Goal: Task Accomplishment & Management: Manage account settings

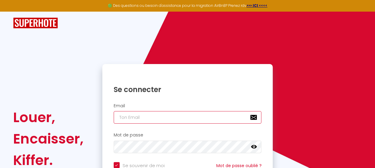
type input "[EMAIL_ADDRESS][DOMAIN_NAME]"
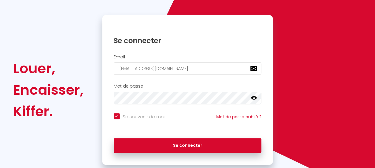
scroll to position [60, 0]
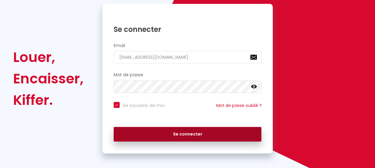
click at [174, 137] on button "Se connecter" at bounding box center [188, 134] width 148 height 15
checkbox input "true"
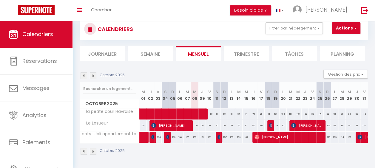
scroll to position [45, 0]
click at [345, 72] on button "Gestion des prix" at bounding box center [345, 74] width 44 height 9
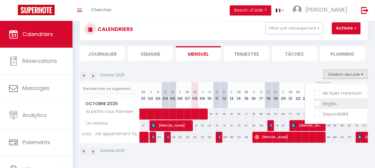
click at [331, 100] on input "Règles" at bounding box center [341, 103] width 54 height 6
checkbox input "true"
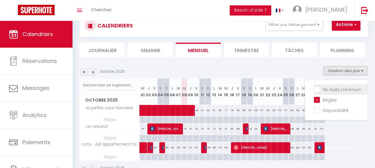
click at [314, 87] on input "Nb Nuits minimum" at bounding box center [341, 89] width 54 height 6
checkbox input "true"
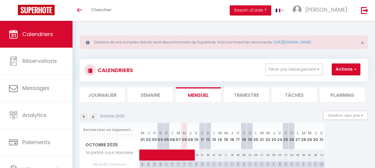
scroll to position [45, 0]
